Goal: Check status: Check status

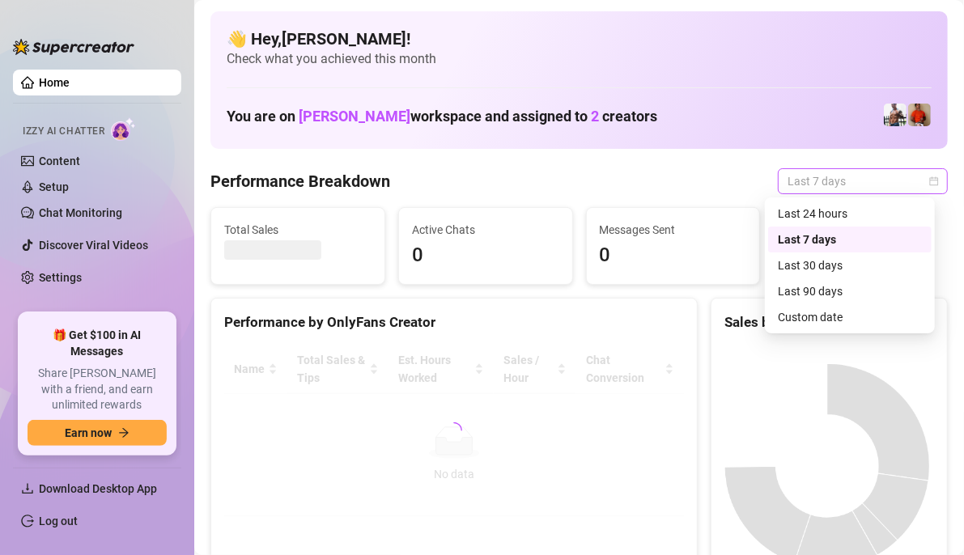
click at [927, 180] on div "Last 7 days" at bounding box center [863, 181] width 170 height 26
click at [849, 317] on div "Custom date" at bounding box center [850, 317] width 144 height 18
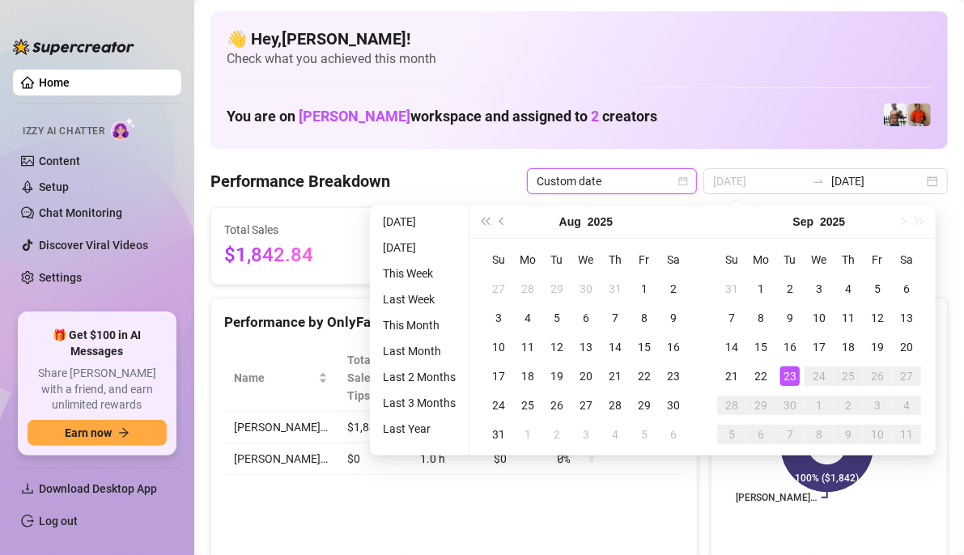
type input "[DATE]"
click at [791, 380] on div "23" at bounding box center [789, 376] width 19 height 19
type input "[DATE]"
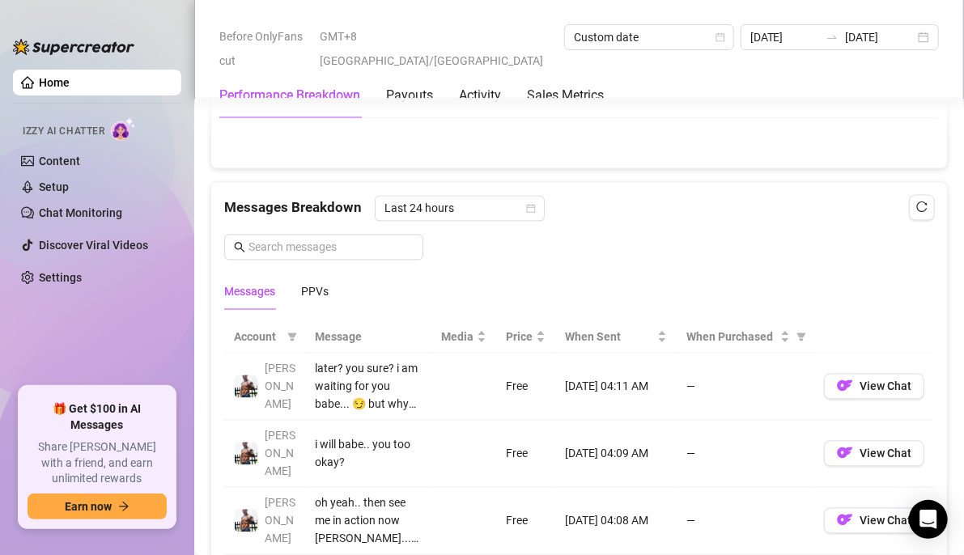
scroll to position [1376, 0]
click at [317, 282] on div "PPVs" at bounding box center [315, 291] width 28 height 18
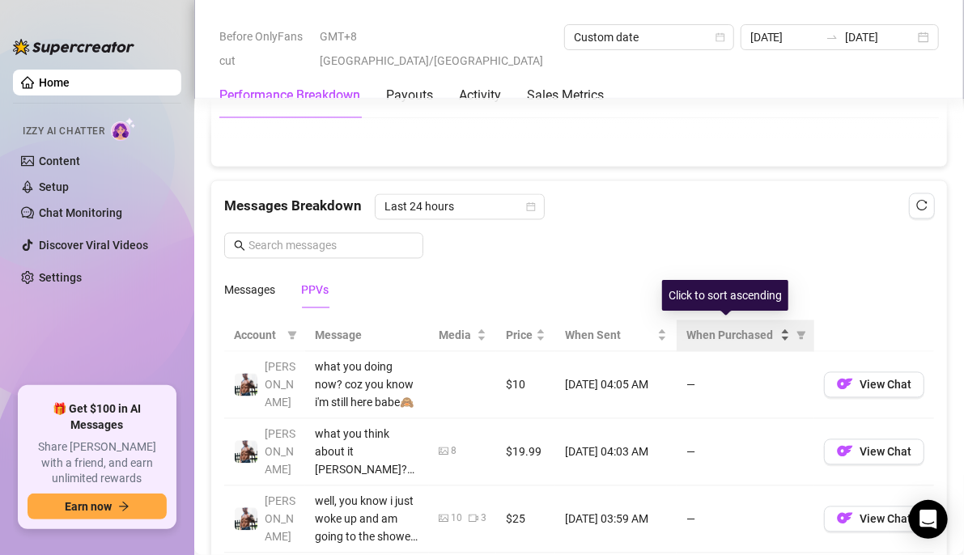
click at [762, 336] on span "When Purchased" at bounding box center [732, 336] width 91 height 18
click at [772, 327] on div "When Purchased" at bounding box center [739, 336] width 104 height 18
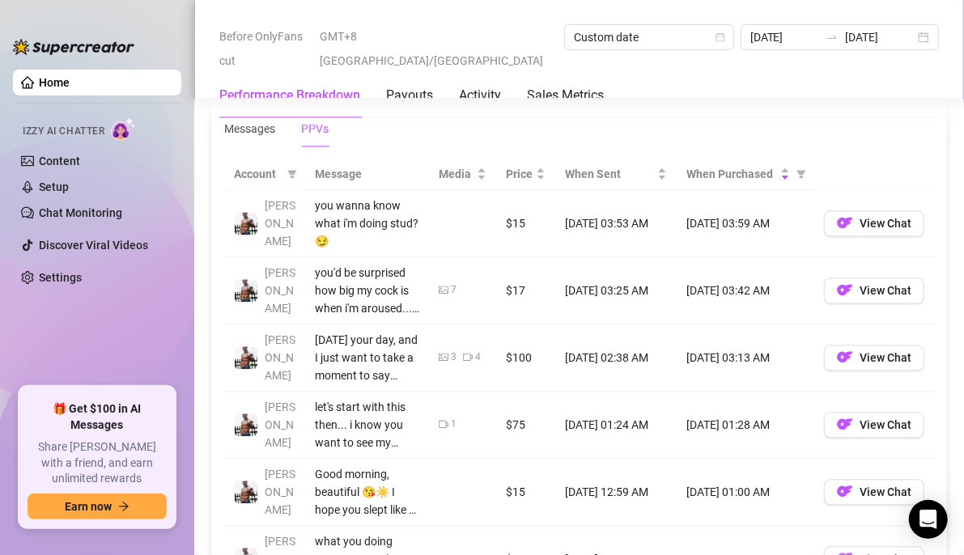
scroll to position [1700, 0]
